Goal: Information Seeking & Learning: Learn about a topic

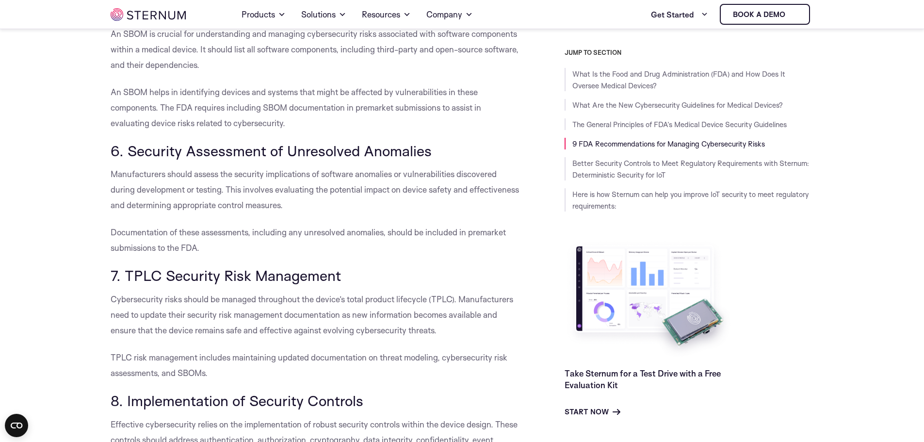
scroll to position [2759, 0]
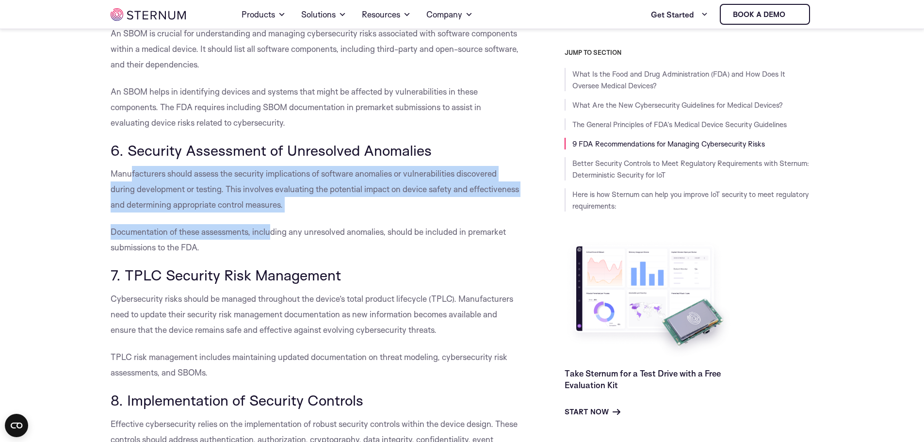
drag, startPoint x: 129, startPoint y: 176, endPoint x: 274, endPoint y: 228, distance: 153.8
click at [274, 228] on span "Documentation of these assessments, including any unresolved anomalies, should …" at bounding box center [308, 240] width 395 height 26
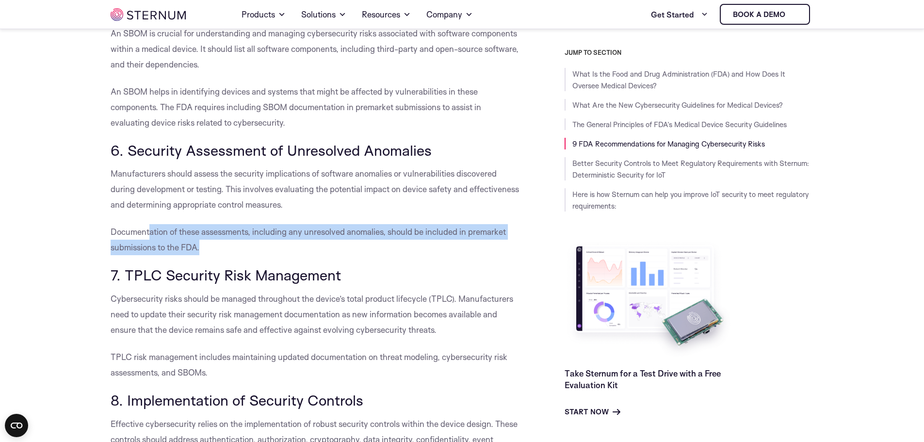
drag, startPoint x: 241, startPoint y: 248, endPoint x: 149, endPoint y: 212, distance: 98.2
click at [152, 208] on span "Manufacturers should assess the security implications of software anomalies or …" at bounding box center [315, 188] width 408 height 41
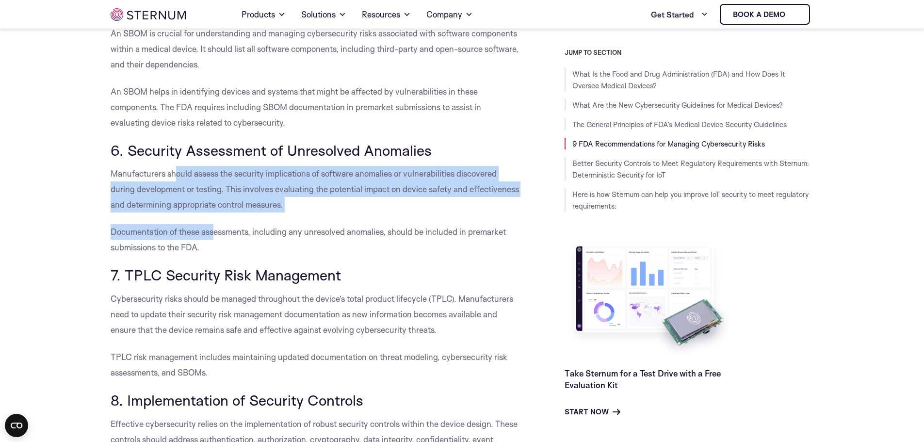
drag, startPoint x: 177, startPoint y: 174, endPoint x: 223, endPoint y: 225, distance: 68.4
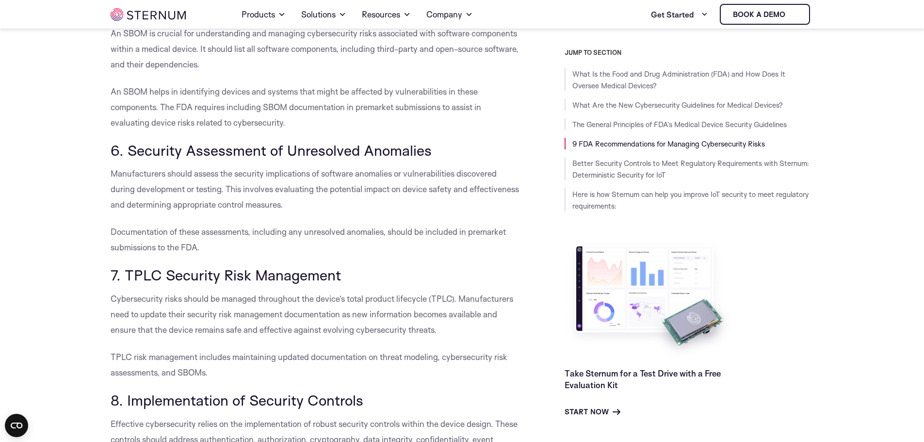
click at [223, 225] on p "Documentation of these assessments, including any unresolved anomalies, should …" at bounding box center [316, 239] width 410 height 31
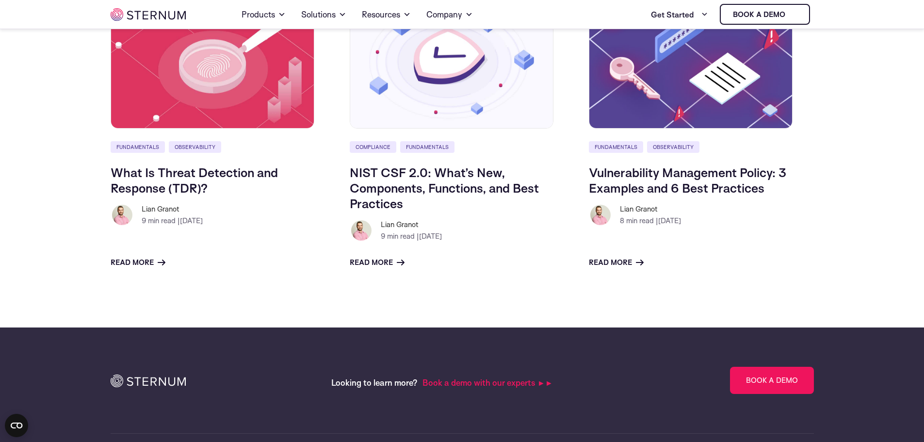
scroll to position [4311, 0]
